Goal: Transaction & Acquisition: Purchase product/service

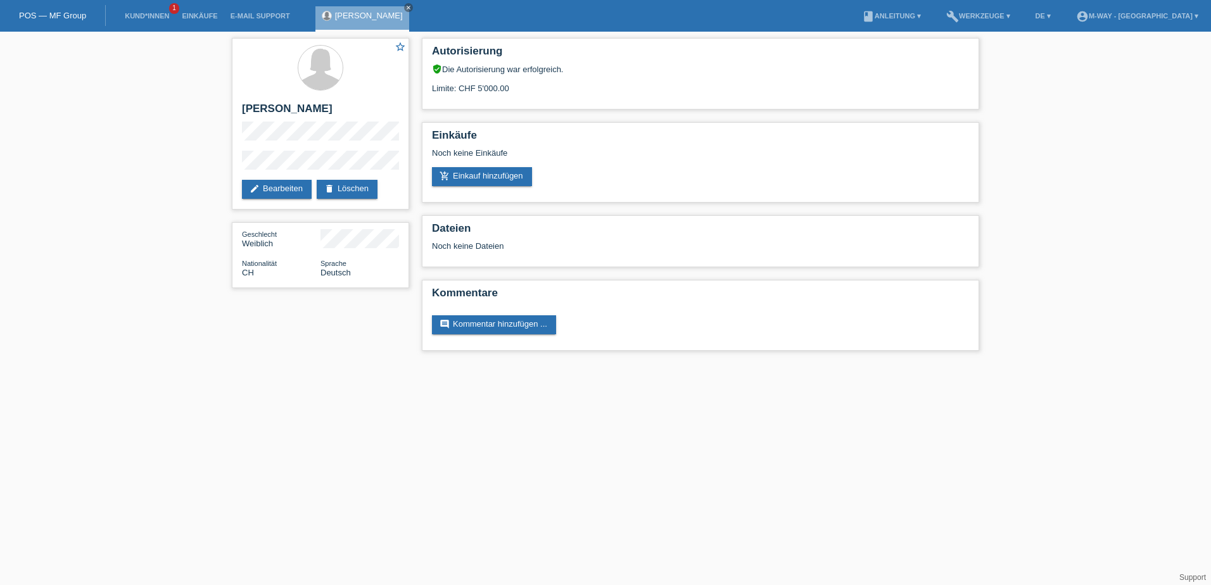
click at [51, 16] on link "POS — MF Group" at bounding box center [52, 16] width 67 height 10
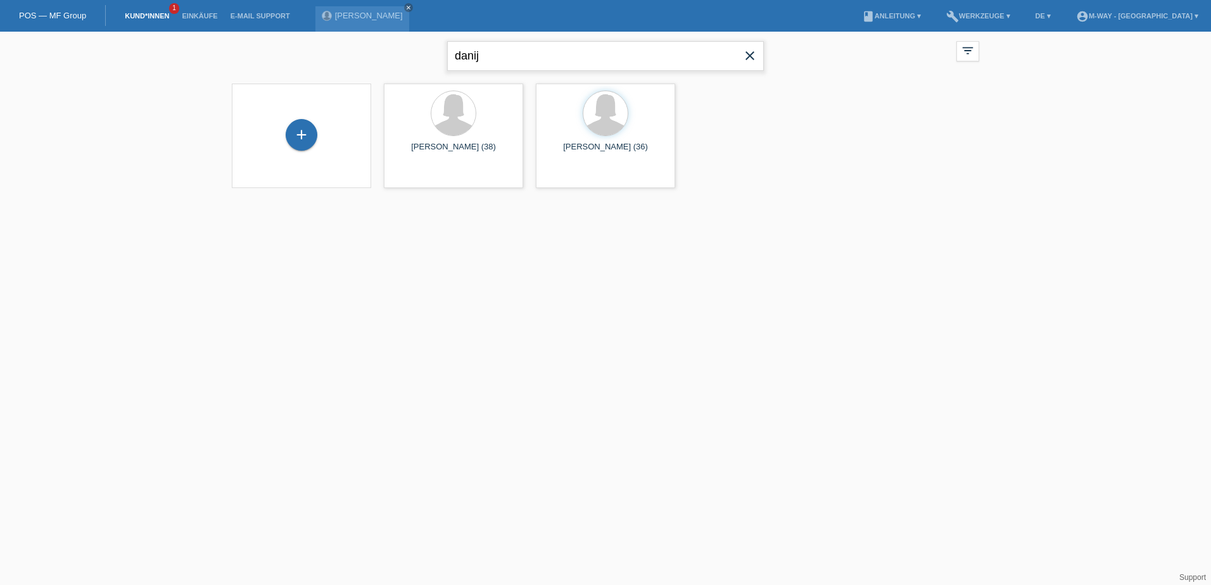
drag, startPoint x: 550, startPoint y: 51, endPoint x: 364, endPoint y: 15, distance: 190.2
click at [353, 44] on div "danij close filter_list view_module Alle Kund*innen anzeigen star Markierte Kun…" at bounding box center [606, 55] width 760 height 46
type input "pavlovic"
click at [450, 155] on div "Bojan Pavlovic (36)" at bounding box center [453, 153] width 119 height 20
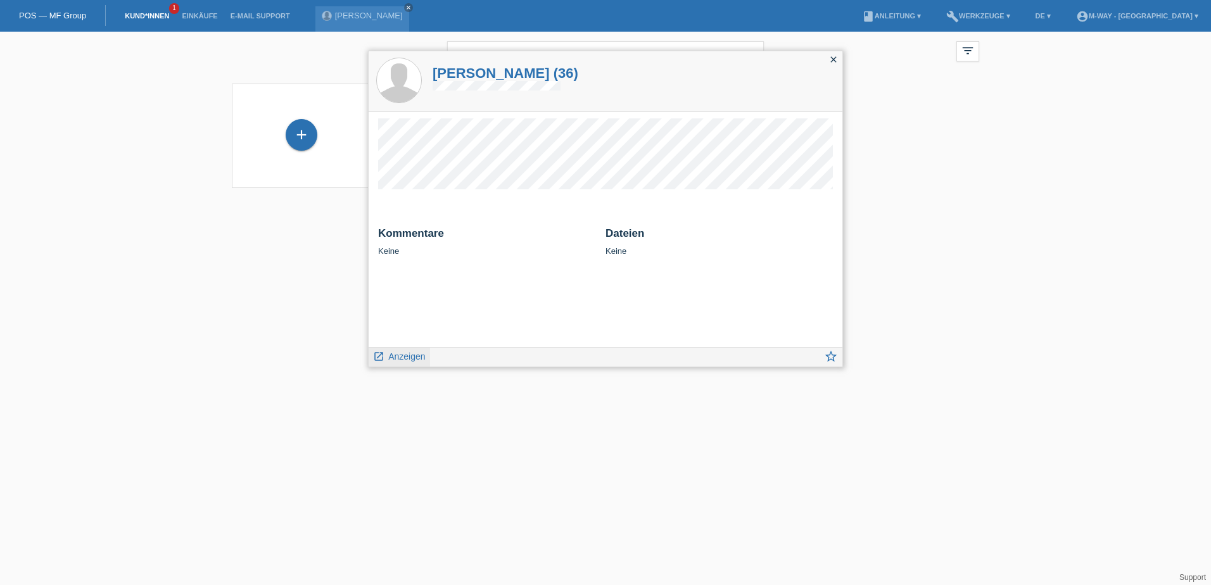
click at [408, 361] on span "Anzeigen" at bounding box center [406, 357] width 37 height 10
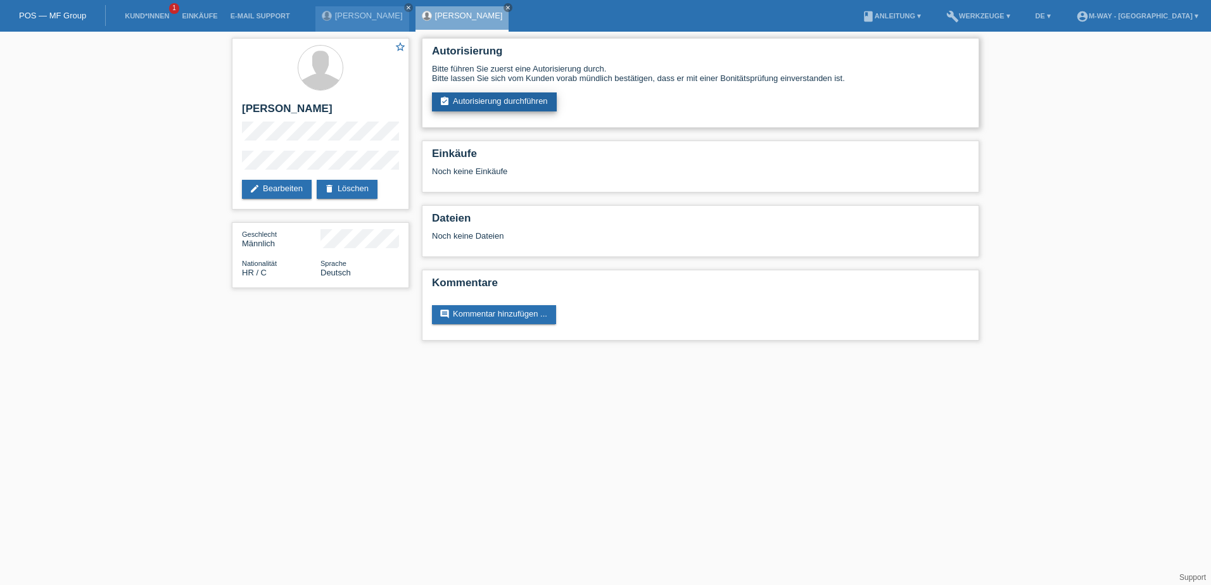
click at [523, 96] on link "assignment_turned_in Autorisierung durchführen" at bounding box center [494, 101] width 125 height 19
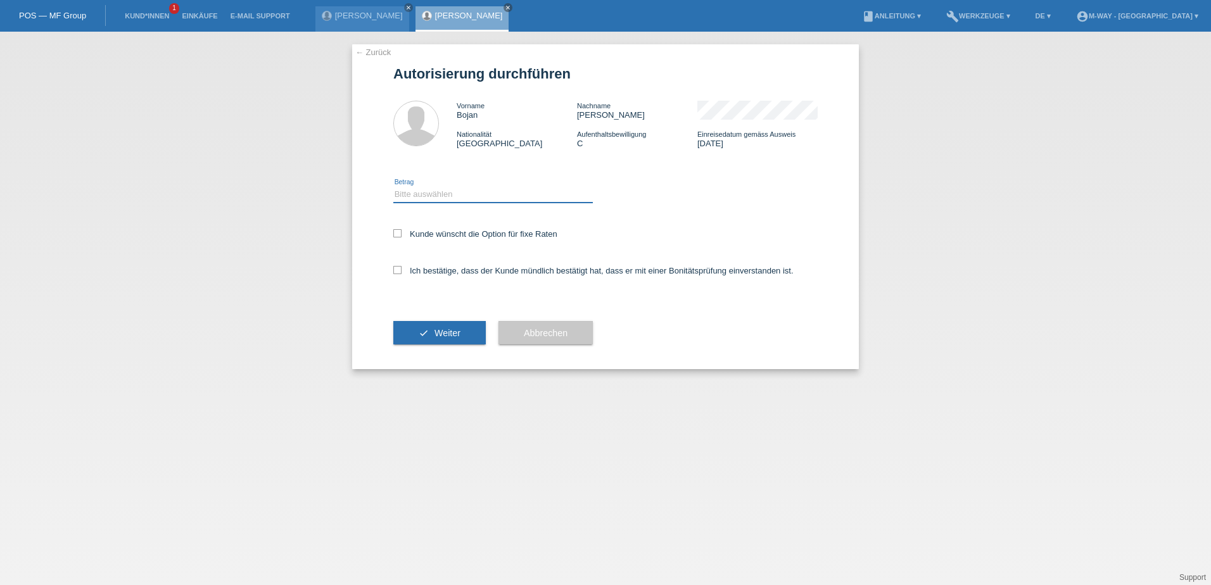
click at [434, 198] on select "Bitte auswählen CHF 1.00 - CHF 499.00 CHF 500.00 - CHF 1'999.00 CHF 2'000.00 - …" at bounding box center [493, 194] width 200 height 15
select select "2"
click at [393, 187] on select "Bitte auswählen CHF 1.00 - CHF 499.00 CHF 500.00 - CHF 1'999.00 CHF 2'000.00 - …" at bounding box center [493, 194] width 200 height 15
click at [410, 227] on div "Kunde wünscht die Option für fixe Raten" at bounding box center [605, 235] width 424 height 37
click at [404, 231] on label "Kunde wünscht die Option für fixe Raten" at bounding box center [475, 234] width 164 height 10
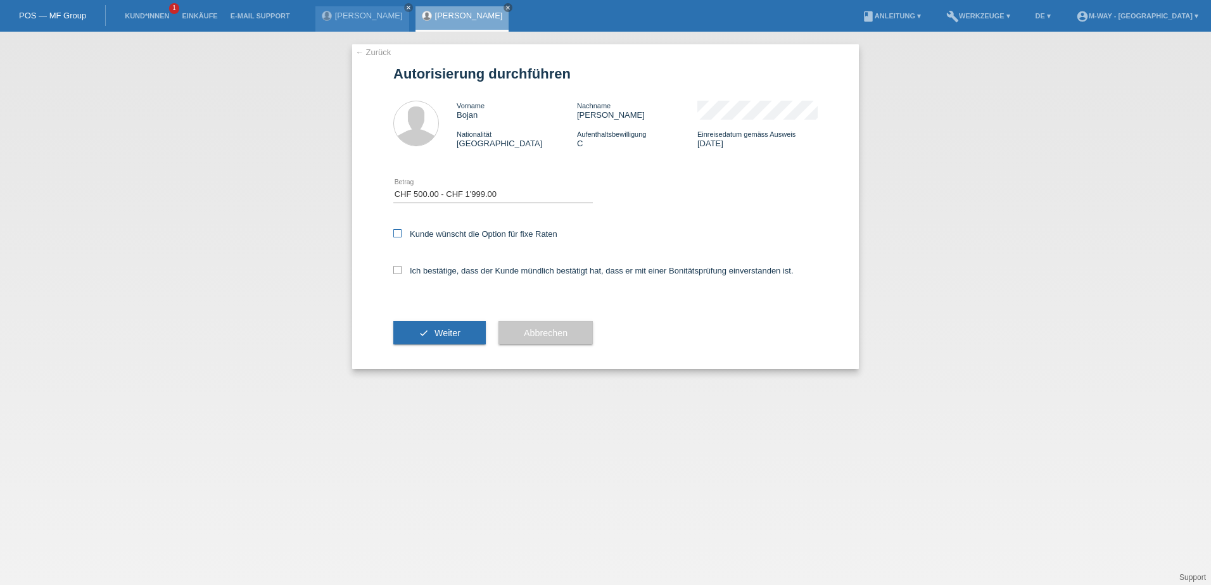
click at [402, 231] on input "Kunde wünscht die Option für fixe Raten" at bounding box center [397, 233] width 8 height 8
checkbox input "true"
click at [402, 272] on label "Ich bestätige, dass der Kunde mündlich bestätigt hat, dass er mit einer Bonität…" at bounding box center [593, 271] width 400 height 10
click at [402, 272] on input "Ich bestätige, dass der Kunde mündlich bestätigt hat, dass er mit einer Bonität…" at bounding box center [397, 270] width 8 height 8
checkbox input "true"
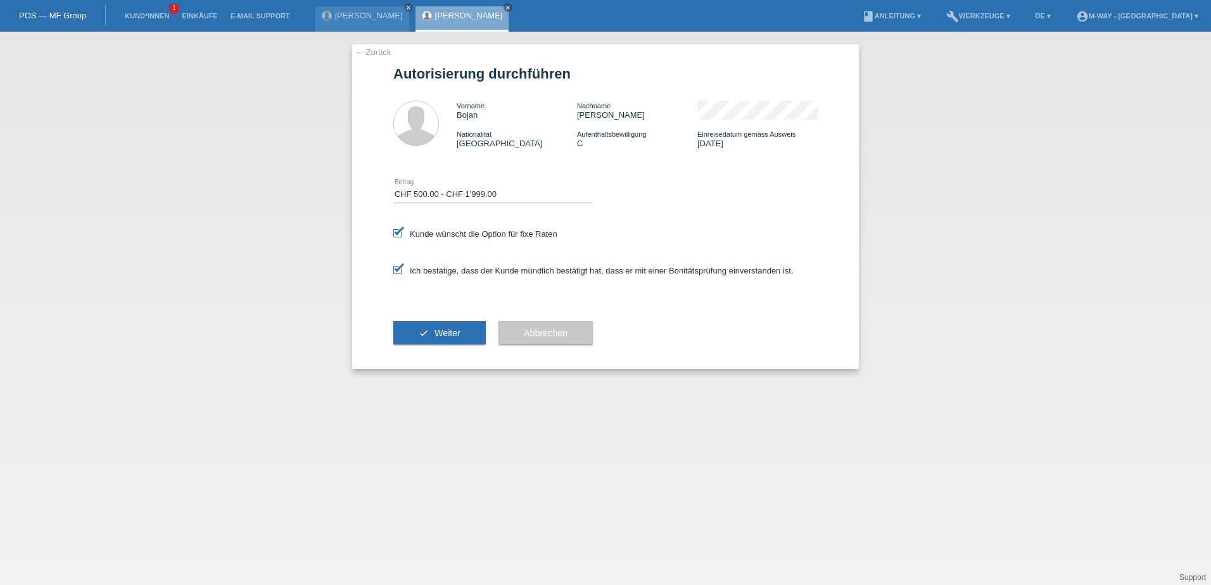
click at [436, 319] on div "check Weiter" at bounding box center [439, 332] width 92 height 73
click at [439, 336] on span "Weiter" at bounding box center [448, 333] width 26 height 10
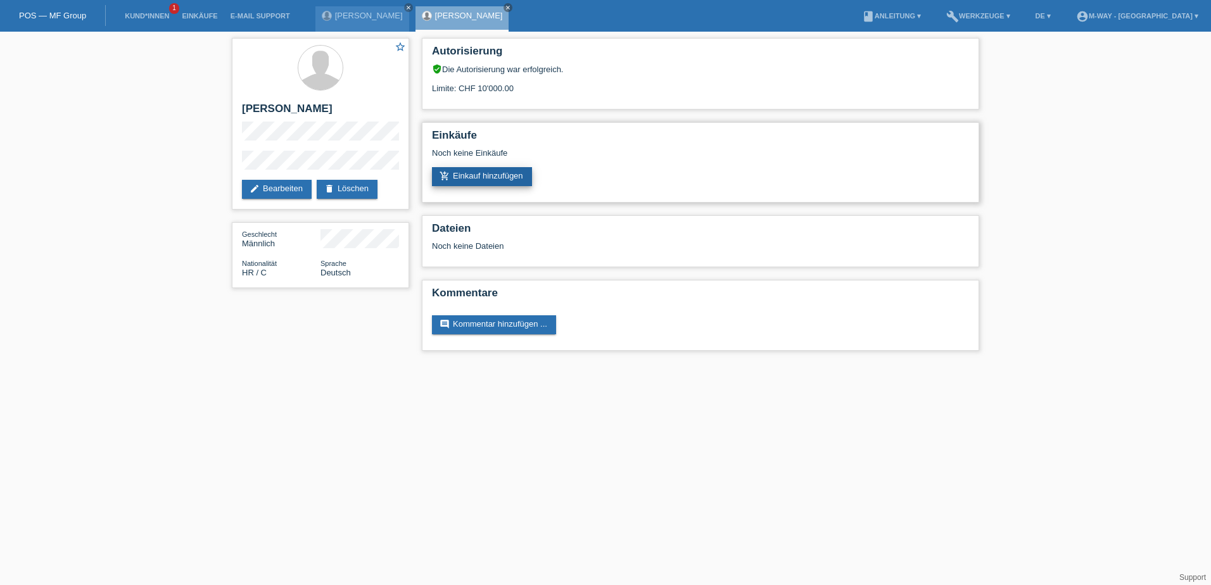
click at [510, 184] on link "add_shopping_cart Einkauf hinzufügen" at bounding box center [482, 176] width 100 height 19
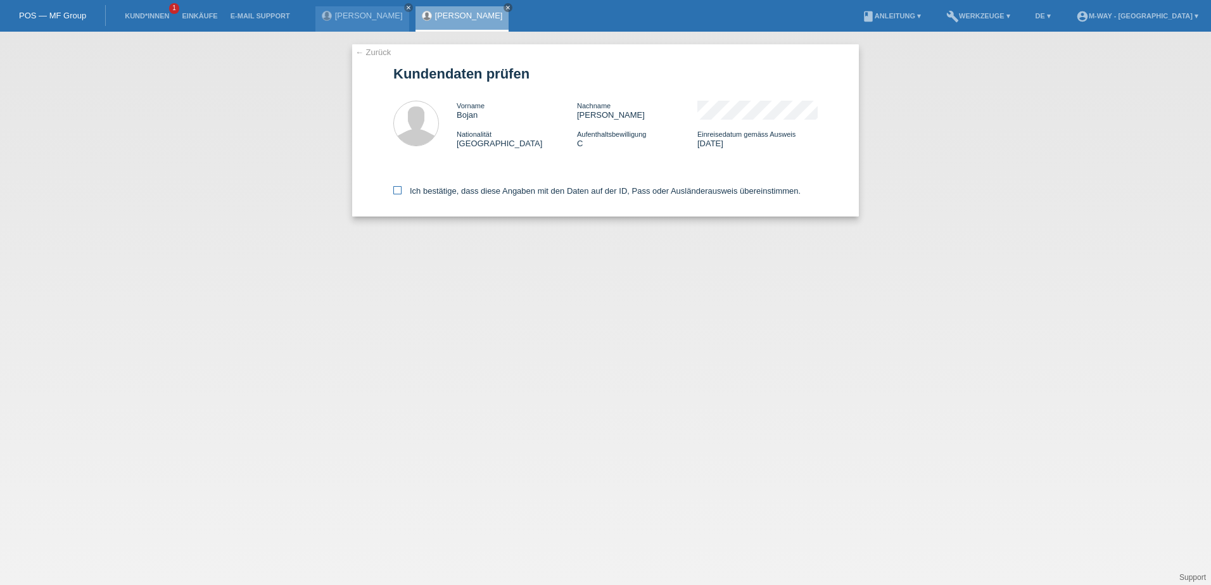
click at [402, 193] on label "Ich bestätige, dass diese Angaben mit den Daten auf der ID, Pass oder Ausländer…" at bounding box center [596, 191] width 407 height 10
click at [402, 193] on input "Ich bestätige, dass diese Angaben mit den Daten auf der ID, Pass oder Ausländer…" at bounding box center [397, 190] width 8 height 8
checkbox input "true"
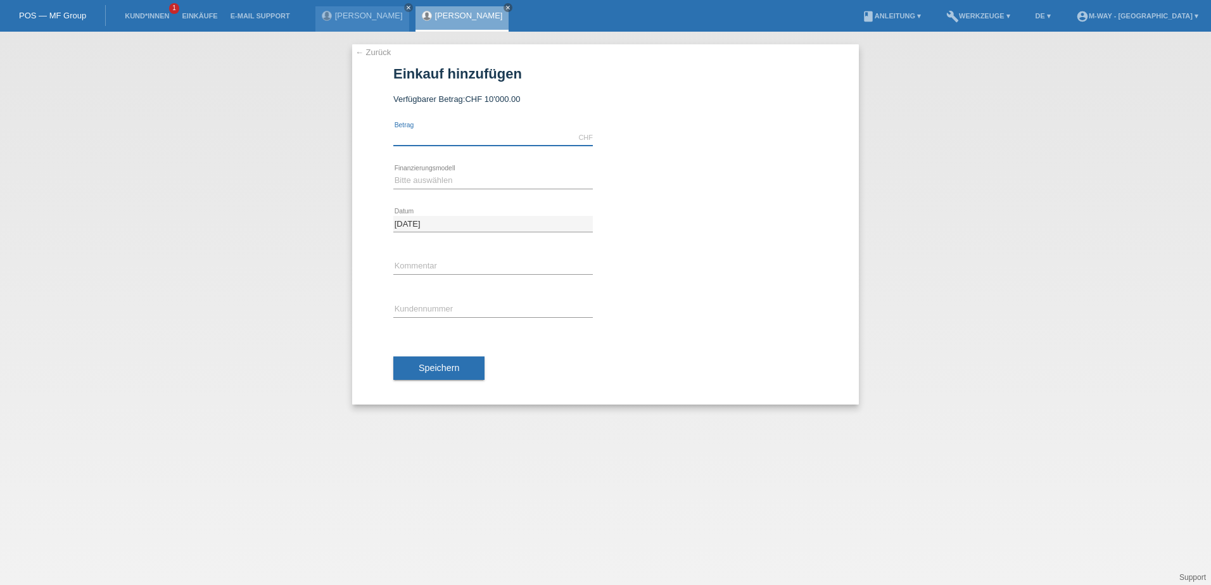
click at [454, 136] on input "text" at bounding box center [493, 138] width 200 height 16
type input "1595.00"
click at [512, 172] on div "Bitte auswählen Fixe Raten Kauf auf Rechnung mit Teilzahlungsoption error Finan…" at bounding box center [493, 181] width 200 height 43
click at [511, 178] on select "Bitte auswählen Fixe Raten Kauf auf Rechnung mit Teilzahlungsoption" at bounding box center [493, 180] width 200 height 15
select select "77"
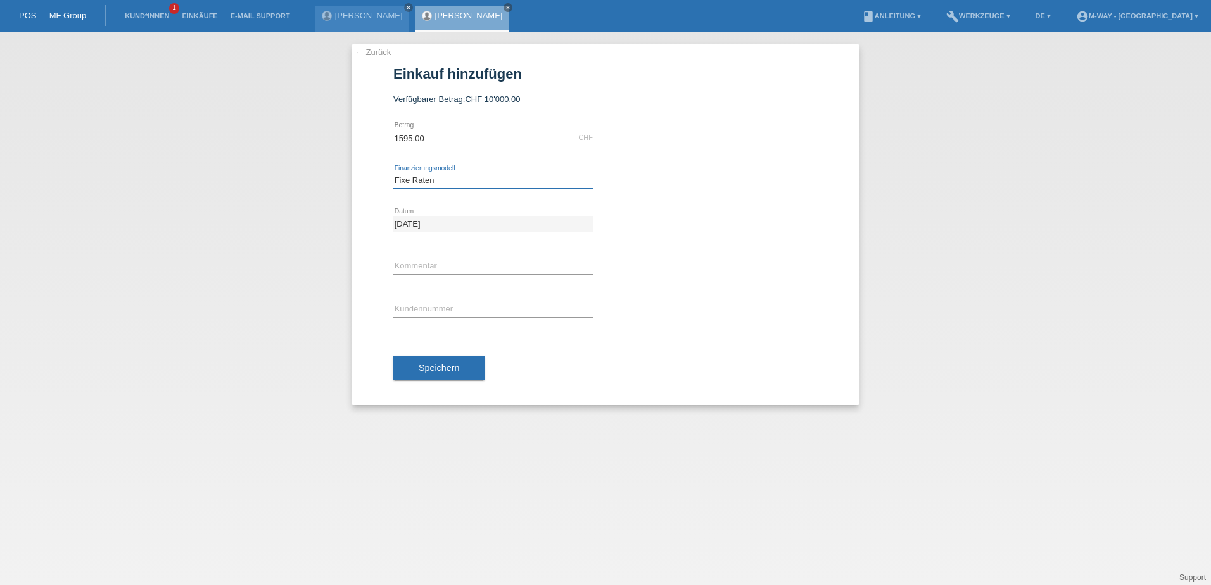
click at [393, 173] on select "Bitte auswählen Fixe Raten Kauf auf Rechnung mit Teilzahlungsoption" at bounding box center [493, 180] width 200 height 15
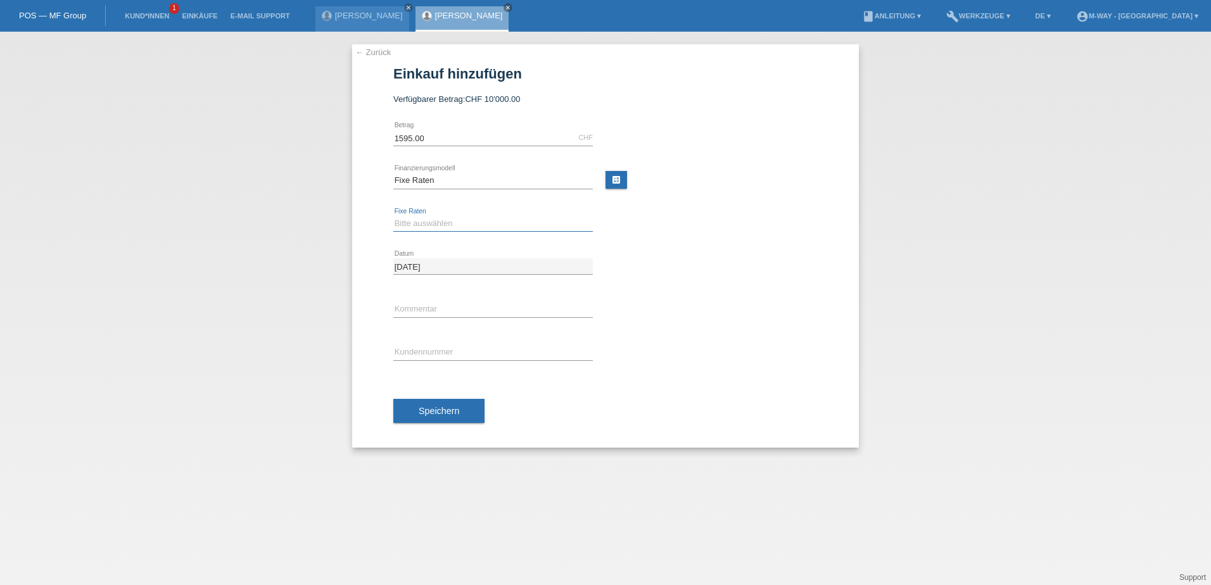
click at [505, 226] on select "Bitte auswählen 4 Raten 5 Raten 6 Raten 7 Raten 8 Raten 9 Raten 10 Raten 11 Rat…" at bounding box center [493, 223] width 200 height 15
click at [393, 216] on select "Bitte auswählen 4 Raten 5 Raten 6 Raten 7 Raten 8 Raten 9 Raten 10 Raten 11 Rat…" at bounding box center [493, 223] width 200 height 15
click at [474, 219] on select "Bitte auswählen 4 Raten 5 Raten 6 Raten 7 Raten 8 Raten 9 Raten 10 Raten 11 Rat…" at bounding box center [493, 223] width 200 height 15
select select "165"
click at [393, 216] on select "Bitte auswählen 4 Raten 5 Raten 6 Raten 7 Raten 8 Raten 9 Raten 10 Raten 11 Rat…" at bounding box center [493, 223] width 200 height 15
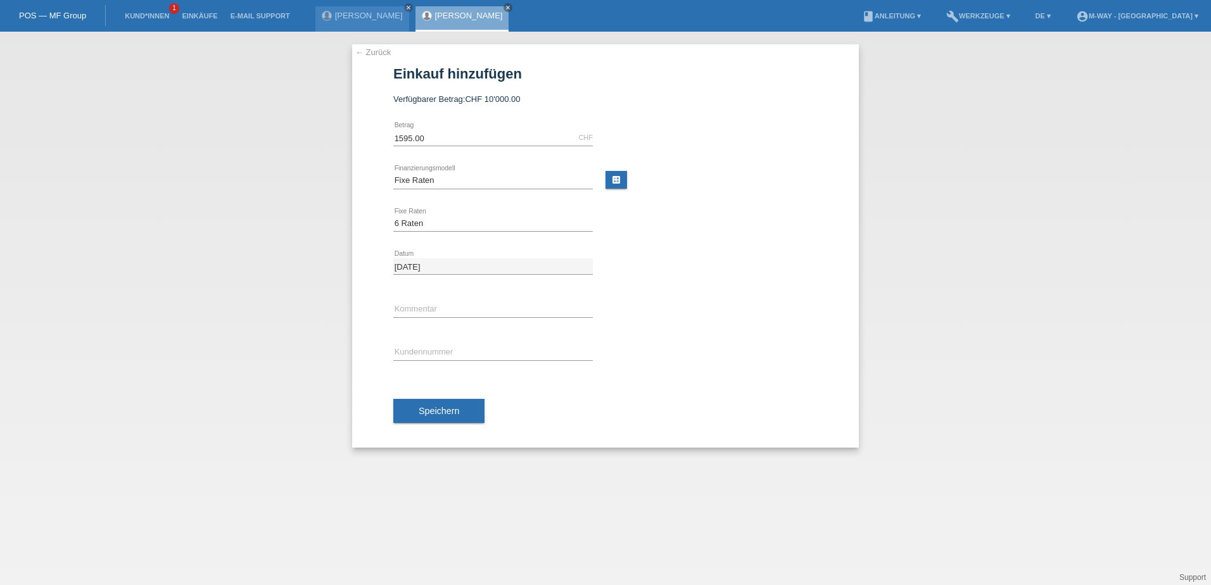
click at [604, 185] on div "Bitte auswählen Fixe Raten Kauf auf Rechnung mit Teilzahlungsoption error Finan…" at bounding box center [605, 181] width 424 height 43
click at [611, 186] on link "calculate" at bounding box center [617, 180] width 22 height 18
type input "1595.00"
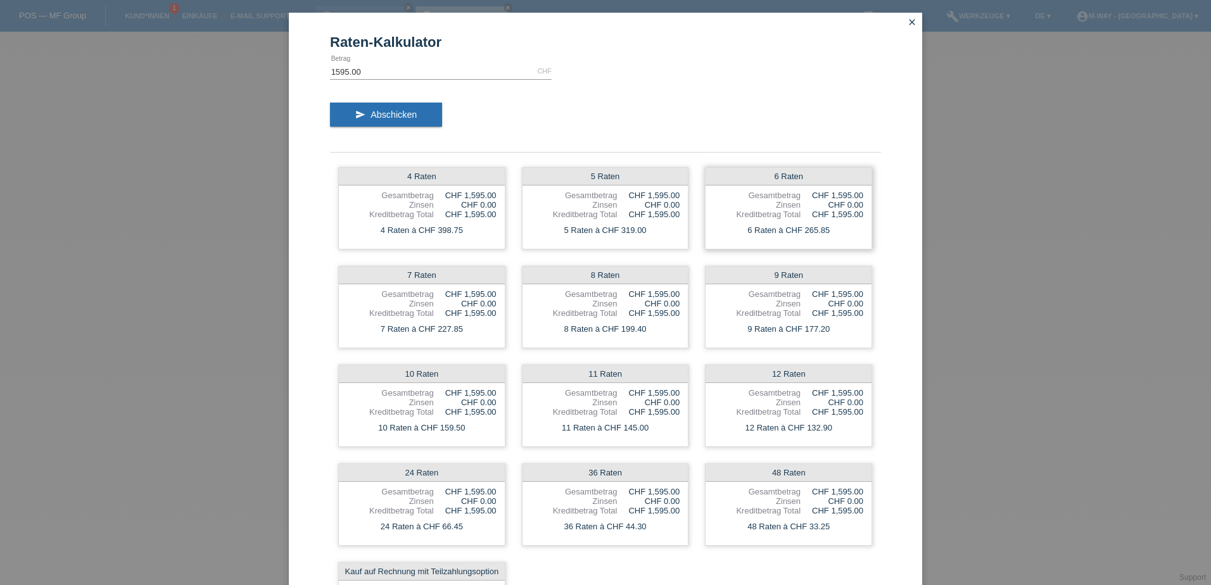
drag, startPoint x: 799, startPoint y: 231, endPoint x: 833, endPoint y: 232, distance: 34.2
click at [833, 232] on div "6 Raten à CHF 265.85" at bounding box center [789, 230] width 166 height 16
click at [913, 23] on link "close" at bounding box center [912, 23] width 16 height 15
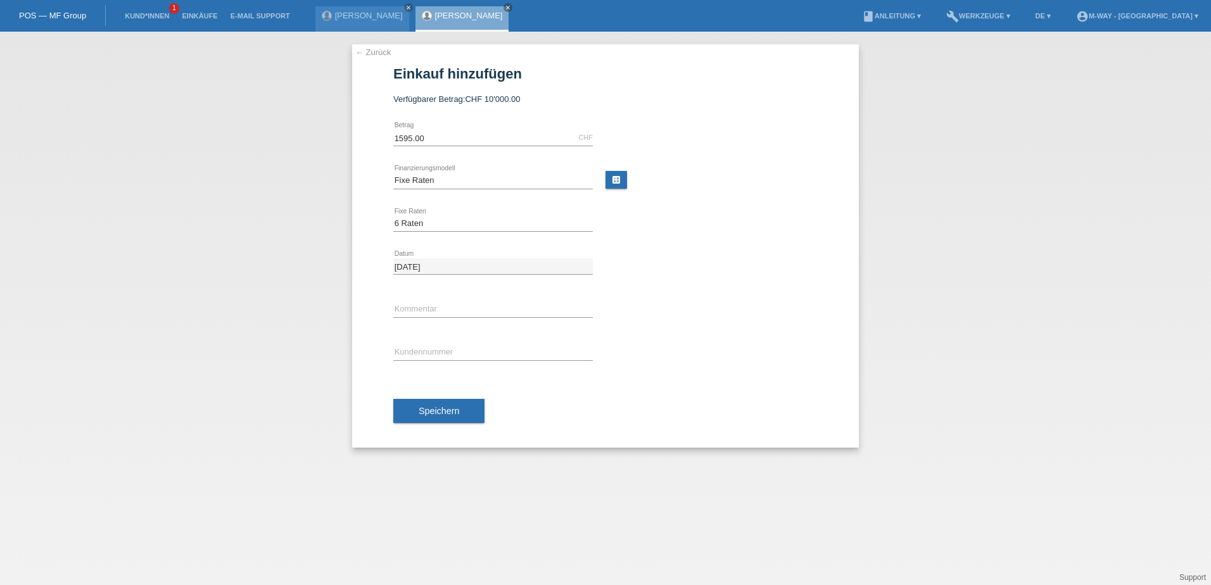
click at [454, 344] on div "error Kundennummer" at bounding box center [493, 352] width 200 height 43
click at [455, 347] on input "text" at bounding box center [493, 353] width 200 height 16
type input "K383562"
click at [462, 407] on button "Speichern" at bounding box center [438, 411] width 91 height 24
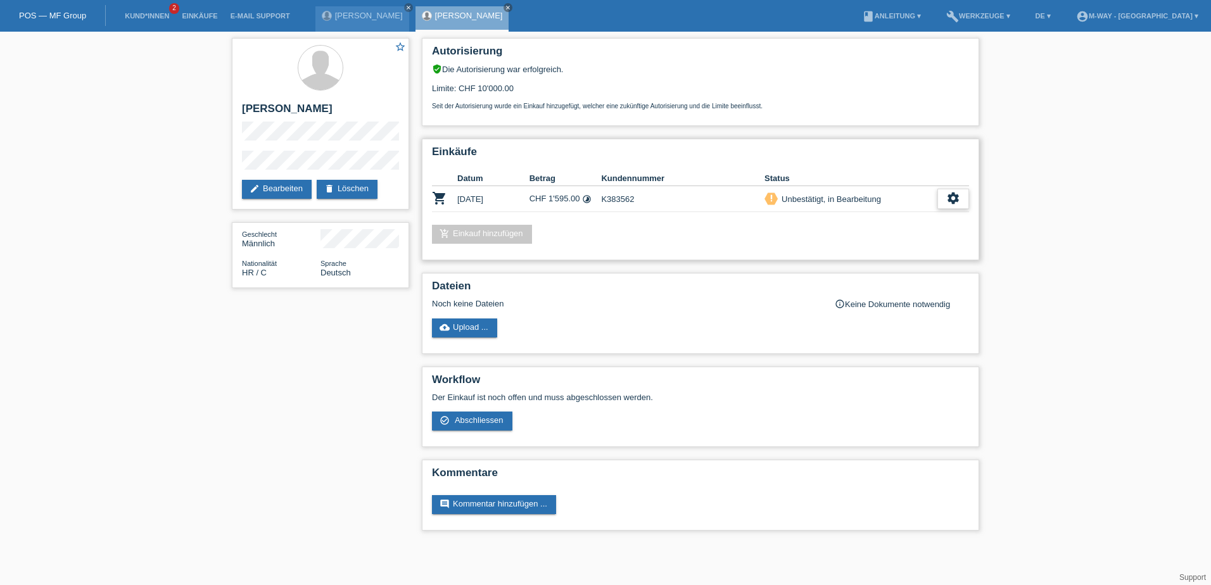
click at [964, 200] on div "settings" at bounding box center [954, 199] width 32 height 20
click at [857, 261] on span "Abschliessen" at bounding box center [853, 256] width 53 height 15
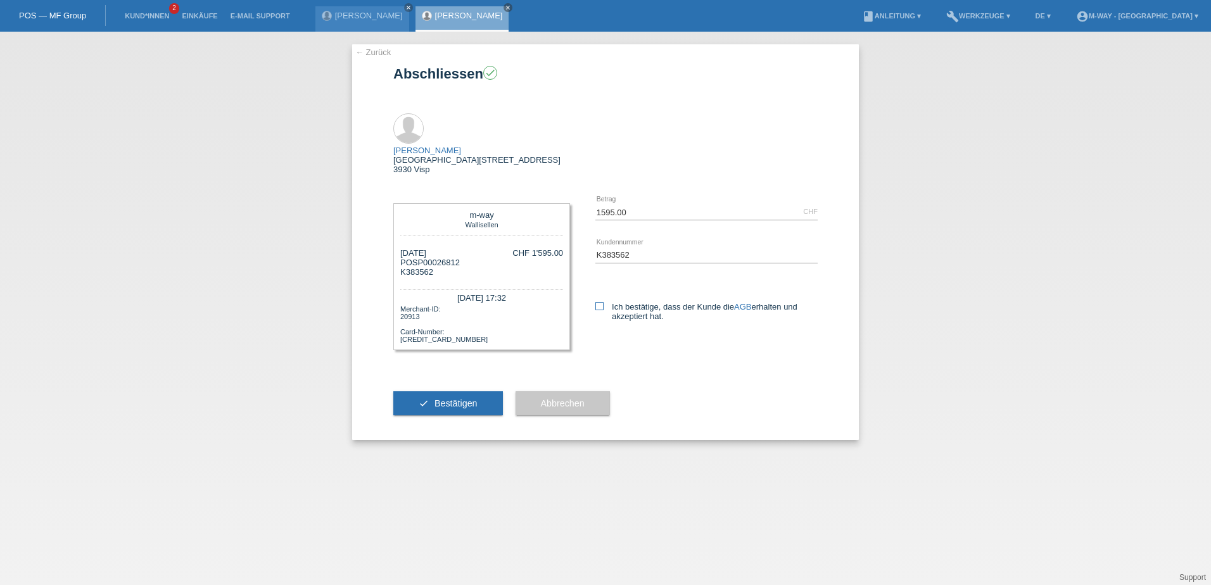
click at [598, 302] on icon at bounding box center [599, 306] width 8 height 8
click at [598, 302] on input "Ich bestätige, dass der Kunde die AGB erhalten und akzeptiert hat." at bounding box center [599, 306] width 8 height 8
checkbox input "true"
click at [467, 398] on span "Bestätigen" at bounding box center [456, 403] width 43 height 10
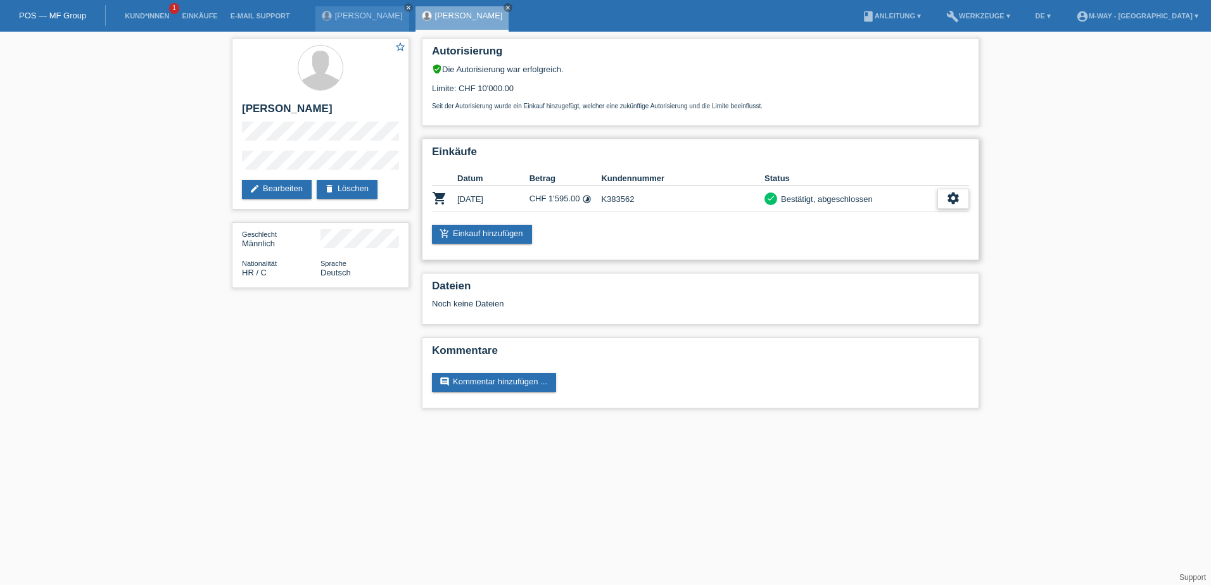
click at [958, 199] on icon "settings" at bounding box center [953, 198] width 14 height 14
click at [901, 240] on span "AGB herunterladen" at bounding box center [899, 237] width 74 height 15
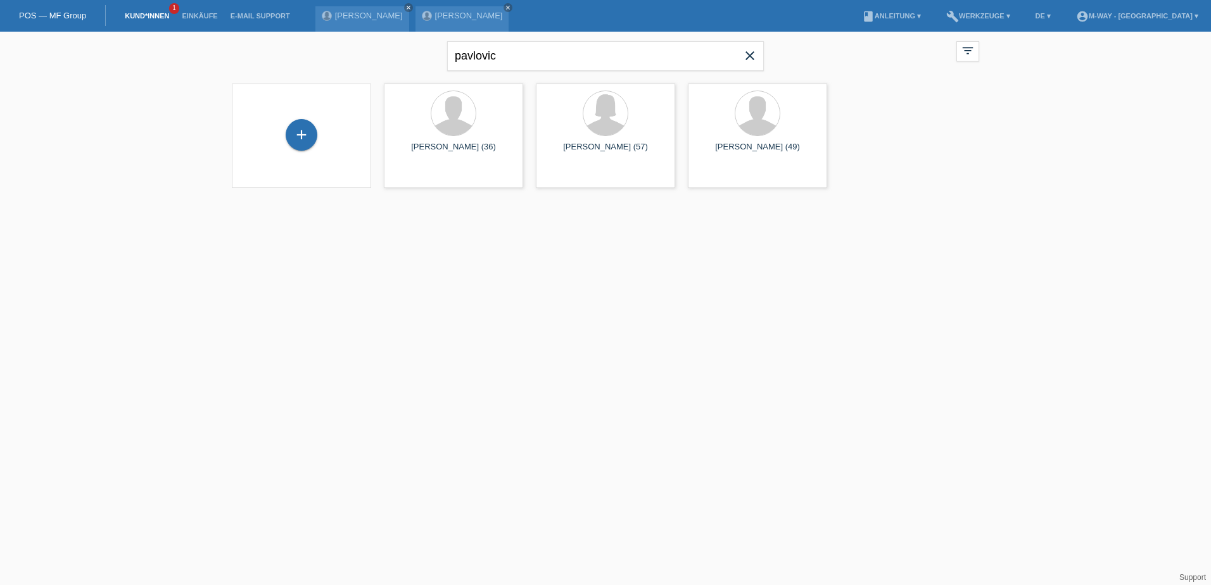
click at [752, 59] on icon "close" at bounding box center [749, 55] width 15 height 15
click at [601, 61] on input "text" at bounding box center [605, 56] width 317 height 30
type input "r"
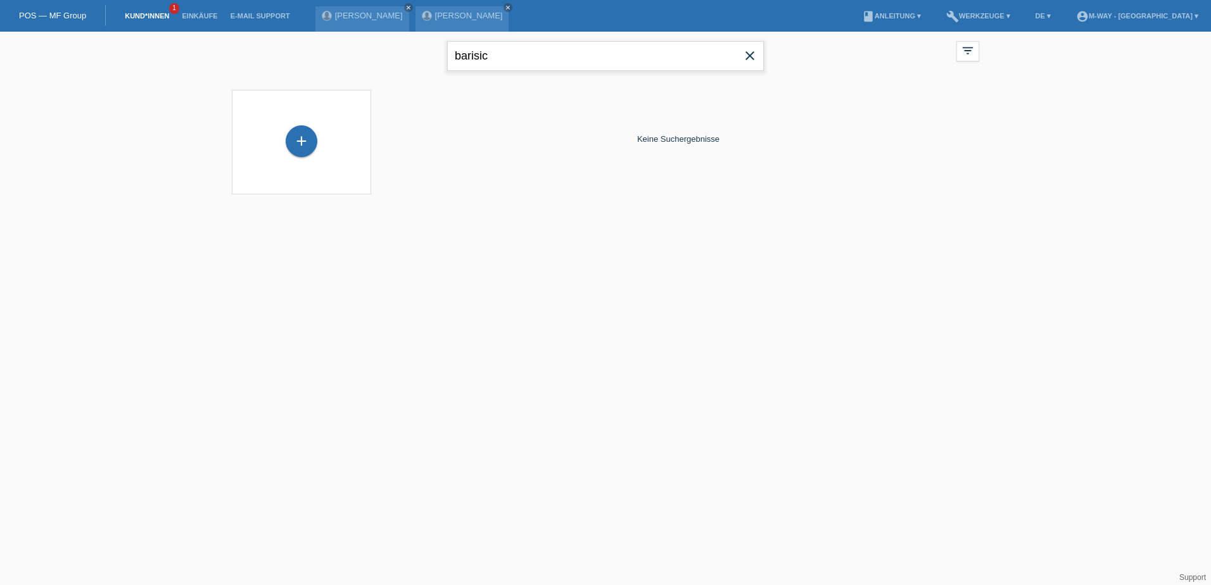
click at [538, 52] on input "barisic" at bounding box center [605, 56] width 317 height 30
click at [495, 62] on input "barisic" at bounding box center [605, 56] width 317 height 30
type input "b"
click at [1179, 19] on link "account_circle m-way - [GEOGRAPHIC_DATA] ▾" at bounding box center [1137, 16] width 135 height 8
drag, startPoint x: -3, startPoint y: 563, endPoint x: -3, endPoint y: 618, distance: 54.5
